Goal: Task Accomplishment & Management: Complete application form

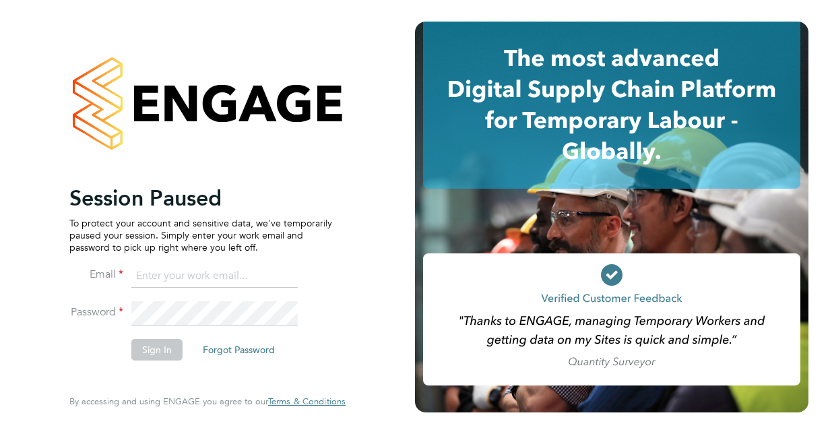
type input "[EMAIL_ADDRESS][DOMAIN_NAME]"
click at [160, 350] on button "Sign In" at bounding box center [156, 350] width 51 height 22
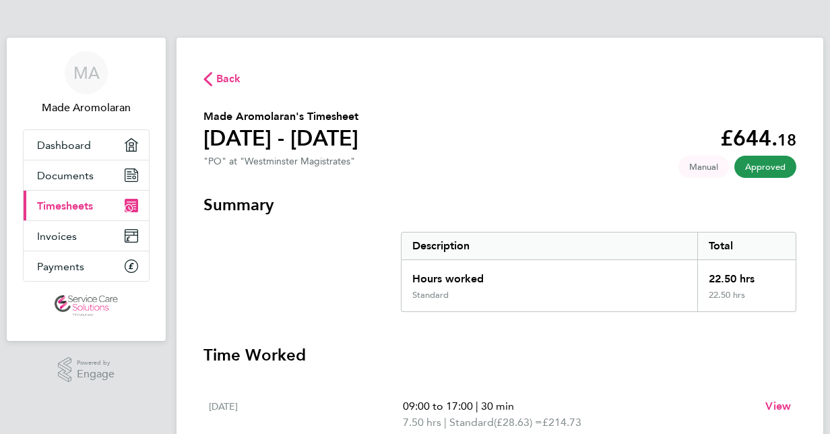
click at [89, 204] on span "Timesheets" at bounding box center [65, 205] width 56 height 13
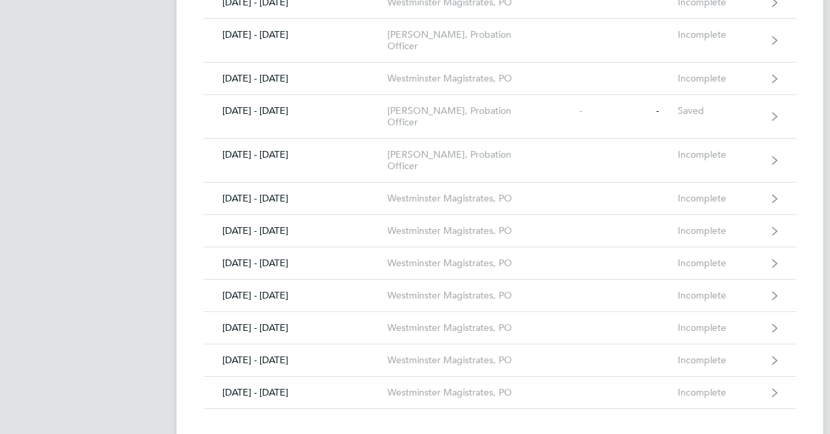
scroll to position [808, 0]
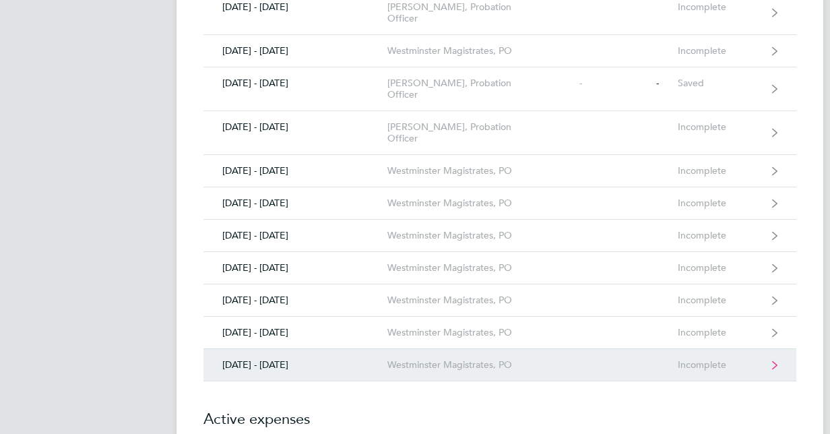
click at [248, 359] on div "[DATE] - [DATE]" at bounding box center [295, 364] width 184 height 11
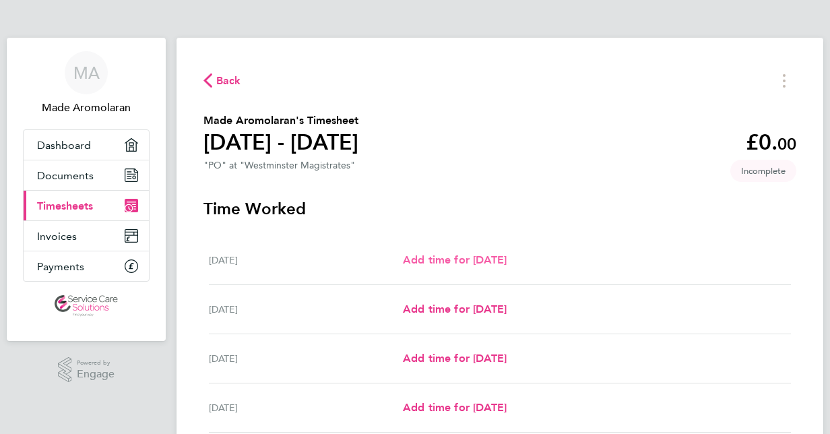
click at [454, 258] on span "Add time for [DATE]" at bounding box center [455, 259] width 104 height 13
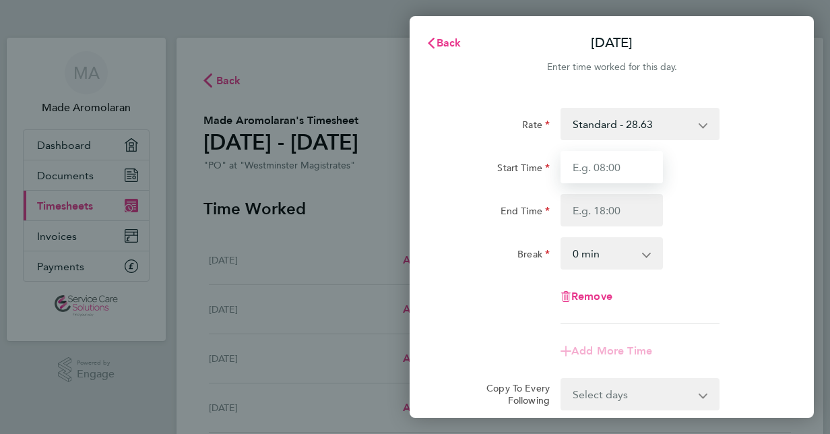
click at [590, 168] on input "Start Time" at bounding box center [611, 167] width 102 height 32
type input "09:00"
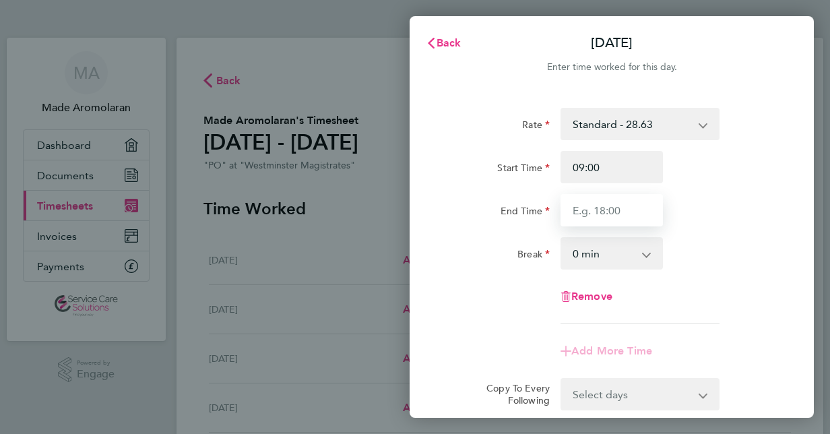
type input "17:00"
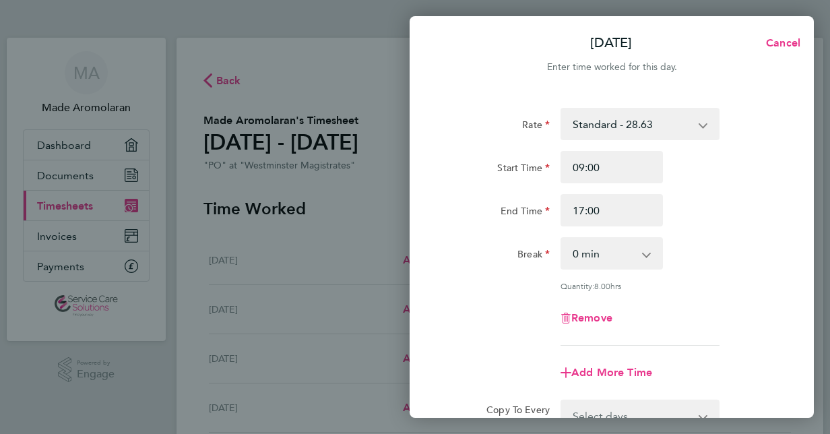
click at [613, 255] on select "0 min 15 min 30 min 45 min 60 min 75 min 90 min" at bounding box center [604, 253] width 84 height 30
select select "30"
click at [562, 238] on select "0 min 15 min 30 min 45 min 60 min 75 min 90 min" at bounding box center [604, 253] width 84 height 30
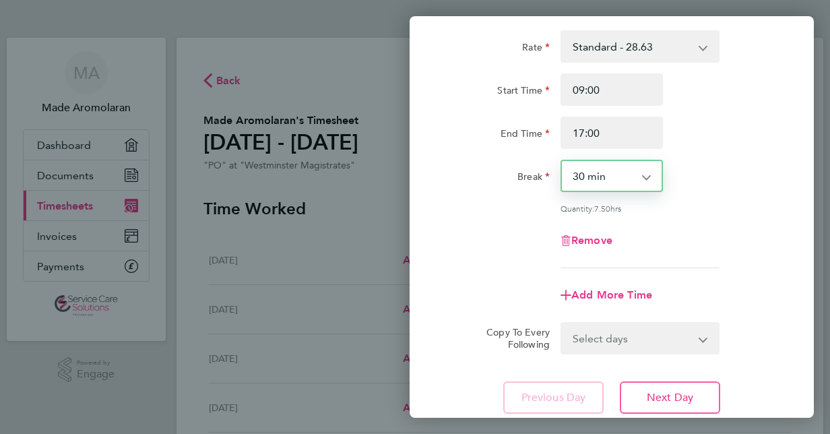
scroll to position [135, 0]
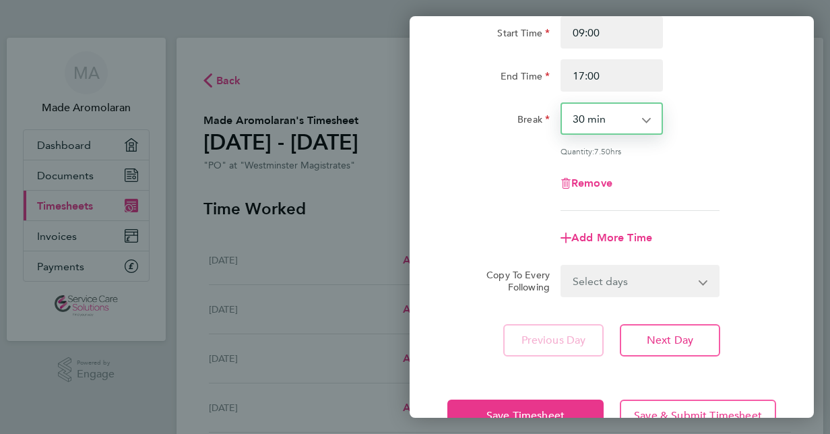
click at [697, 280] on select "Select days Day Weekday (Mon-Fri) Weekend (Sat-Sun) Tuesday Wednesday Thursday …" at bounding box center [632, 281] width 141 height 30
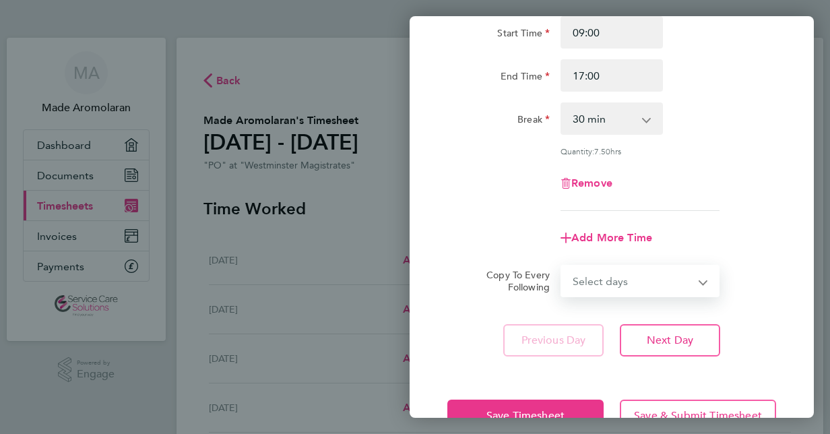
select select "THU"
click at [562, 266] on select "Select days Day Weekday (Mon-Fri) Weekend (Sat-Sun) Tuesday Wednesday Thursday …" at bounding box center [632, 281] width 141 height 30
select select "2025-09-28"
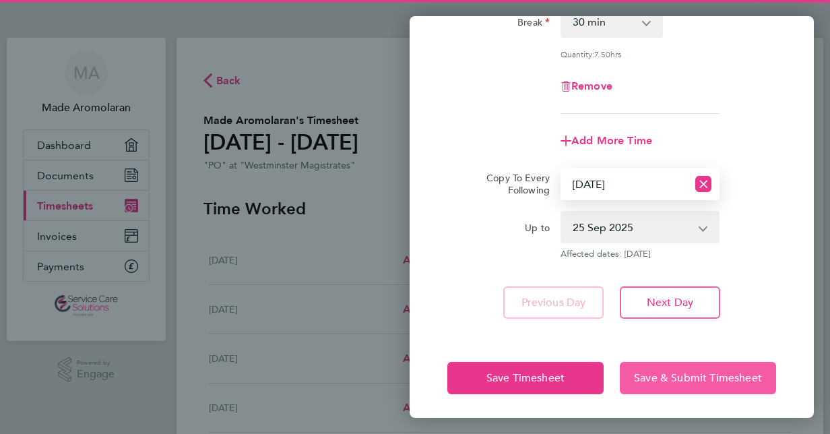
scroll to position [234, 0]
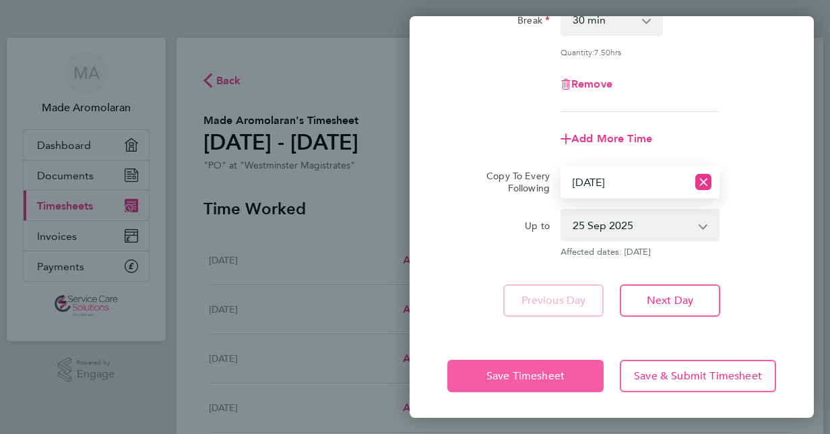
click at [575, 378] on button "Save Timesheet" at bounding box center [525, 376] width 156 height 32
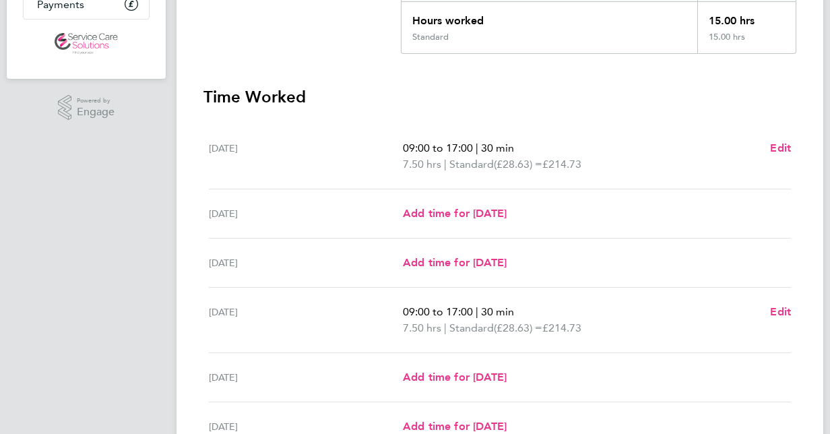
scroll to position [337, 0]
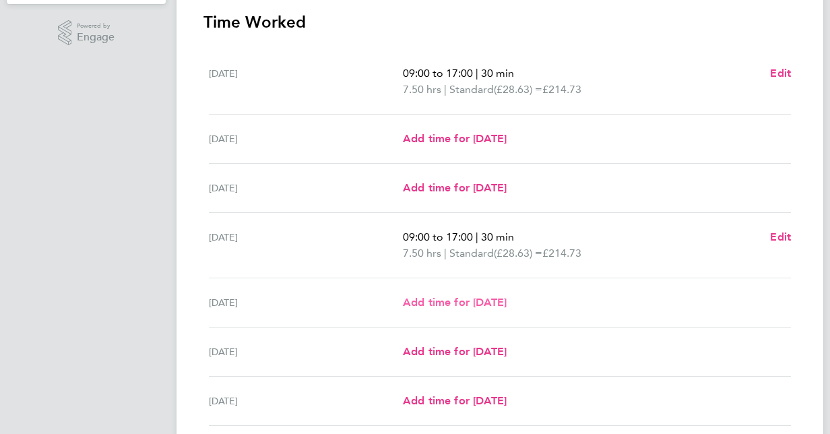
click at [469, 301] on span "Add time for Fri 26 Sep" at bounding box center [455, 302] width 104 height 13
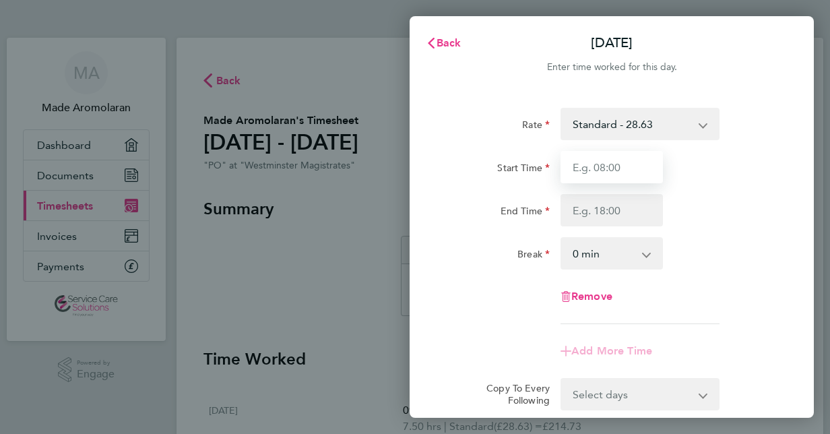
click at [611, 160] on input "Start Time" at bounding box center [611, 167] width 102 height 32
type input "09:00"
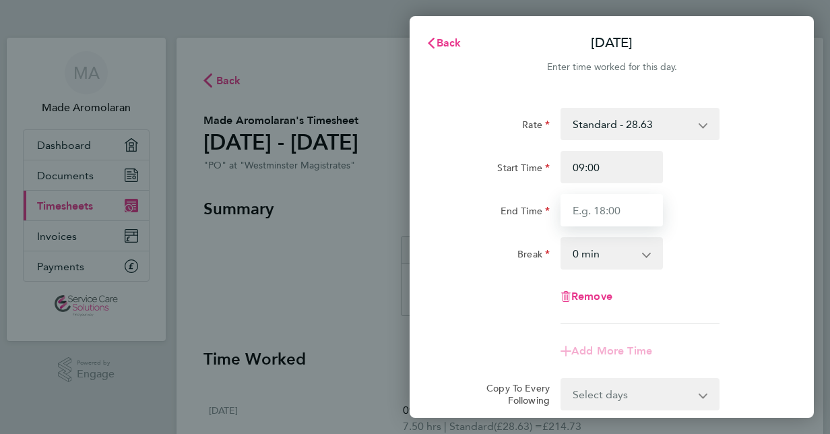
type input "17:00"
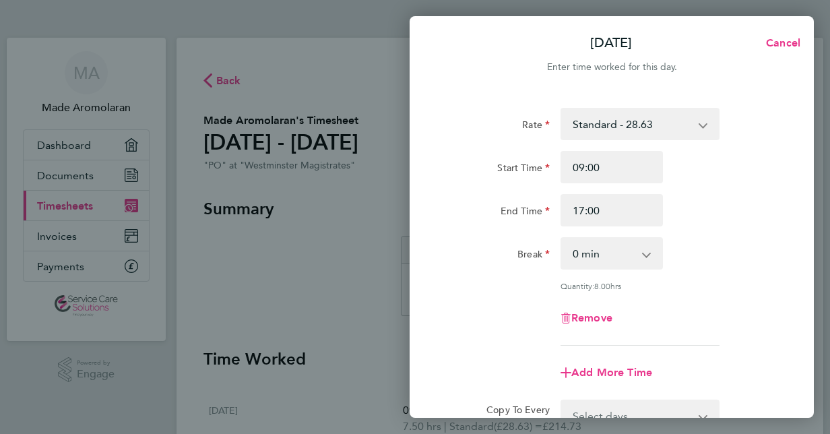
click at [625, 253] on select "0 min 15 min 30 min 45 min 60 min 75 min 90 min" at bounding box center [604, 253] width 84 height 30
select select "30"
click at [562, 238] on select "0 min 15 min 30 min 45 min 60 min 75 min 90 min" at bounding box center [604, 253] width 84 height 30
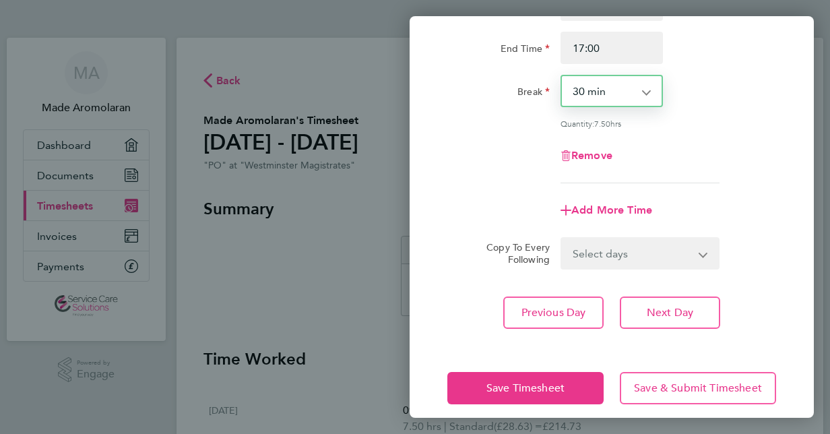
scroll to position [174, 0]
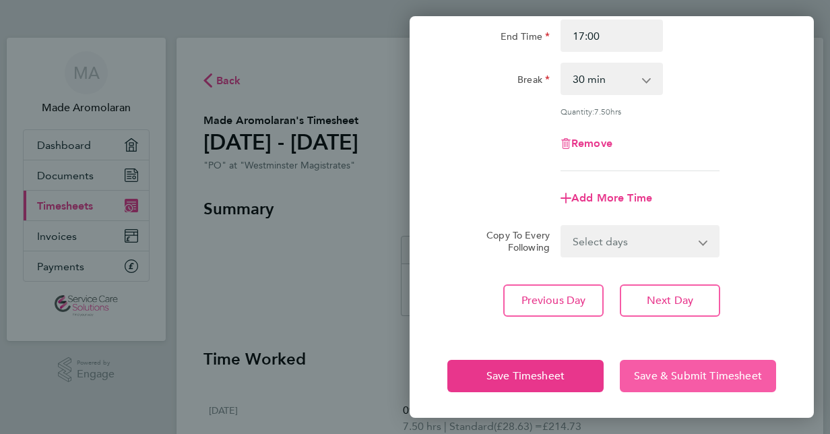
click at [672, 373] on span "Save & Submit Timesheet" at bounding box center [698, 375] width 128 height 13
